Goal: Task Accomplishment & Management: Use online tool/utility

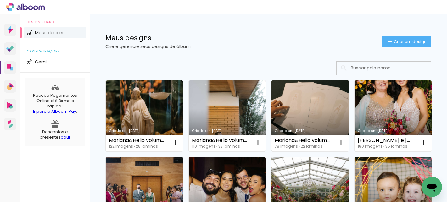
click at [298, 116] on link "Criado em 05/08/25" at bounding box center [310, 116] width 77 height 71
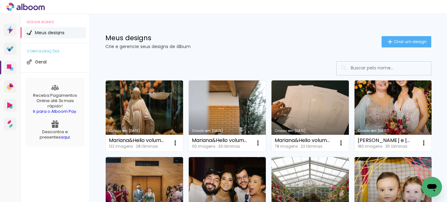
click at [222, 115] on link "Criado em 05/08/25" at bounding box center [227, 116] width 77 height 71
click at [0, 0] on neon-animated-pages "Confirmar Cancelar" at bounding box center [0, 0] width 0 height 0
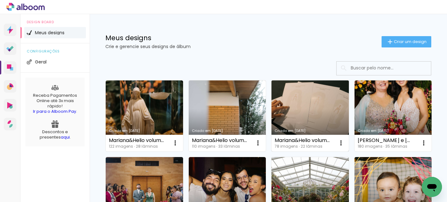
click at [319, 109] on link "Criado em [DATE]" at bounding box center [310, 116] width 77 height 71
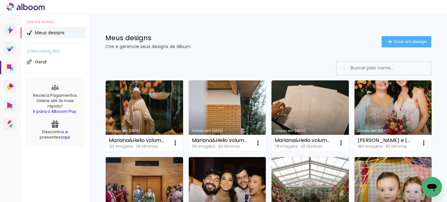
click at [237, 91] on link "Criado em [DATE]" at bounding box center [227, 116] width 77 height 71
